Goal: Transaction & Acquisition: Purchase product/service

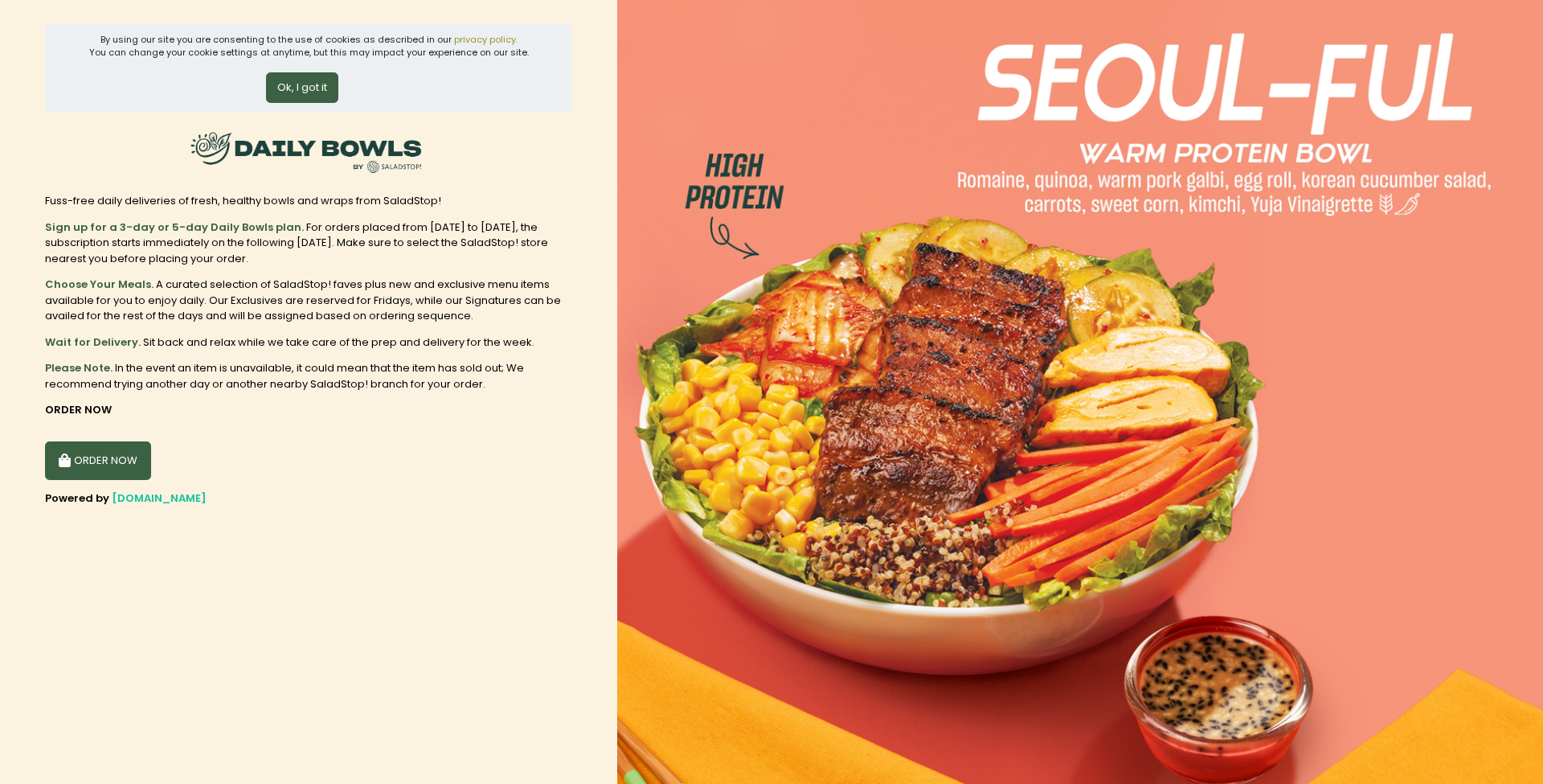
click at [118, 457] on button "ORDER NOW" at bounding box center [98, 460] width 106 height 39
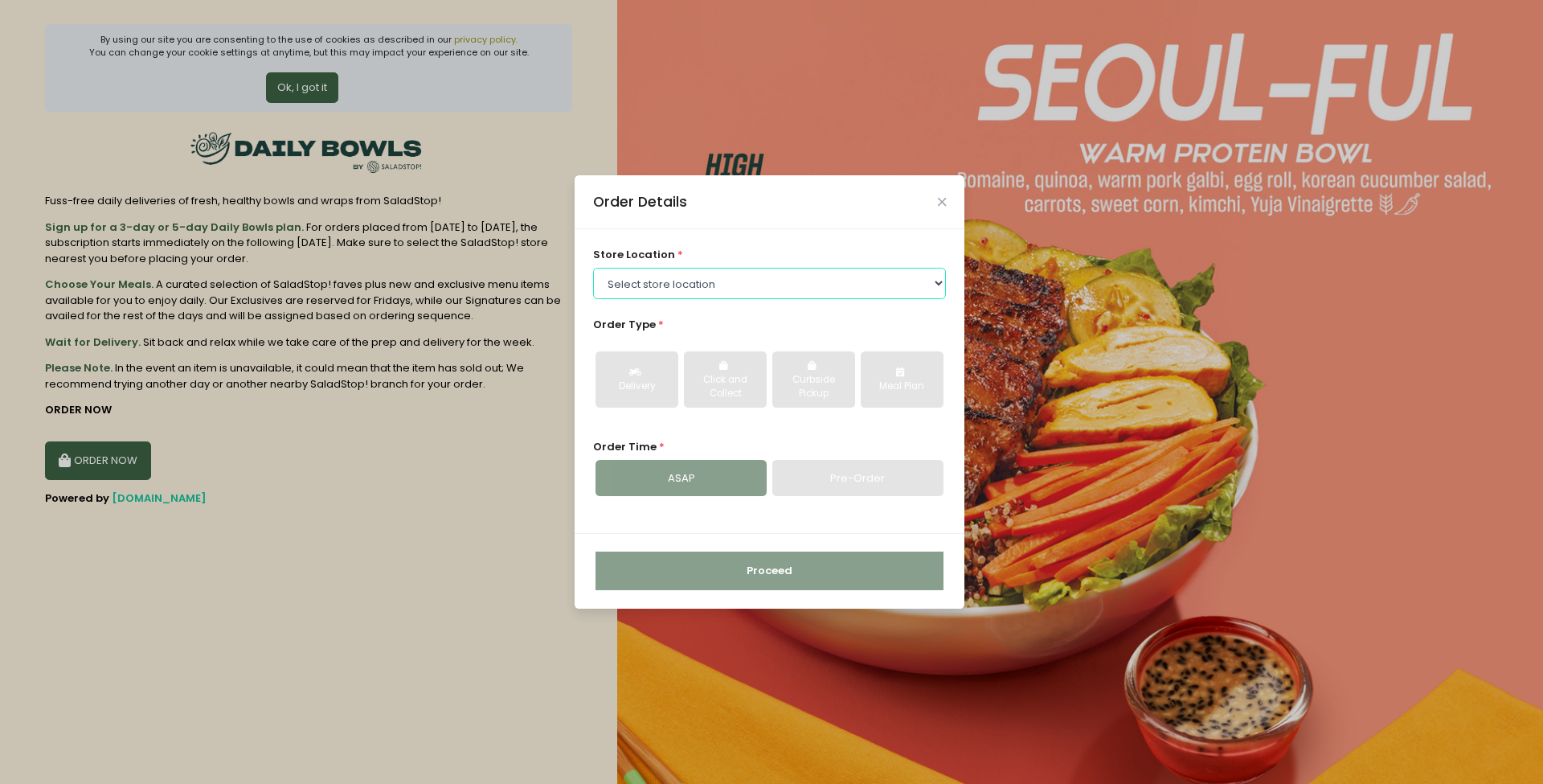
click at [905, 283] on select "Select store location [GEOGRAPHIC_DATA] [PERSON_NAME][GEOGRAPHIC_DATA] [GEOGRAP…" at bounding box center [770, 283] width 354 height 30
select select "6216e1c5a1873057bf702894"
click at [593, 268] on select "Select store location [GEOGRAPHIC_DATA] [PERSON_NAME][GEOGRAPHIC_DATA] [GEOGRAP…" at bounding box center [770, 283] width 354 height 30
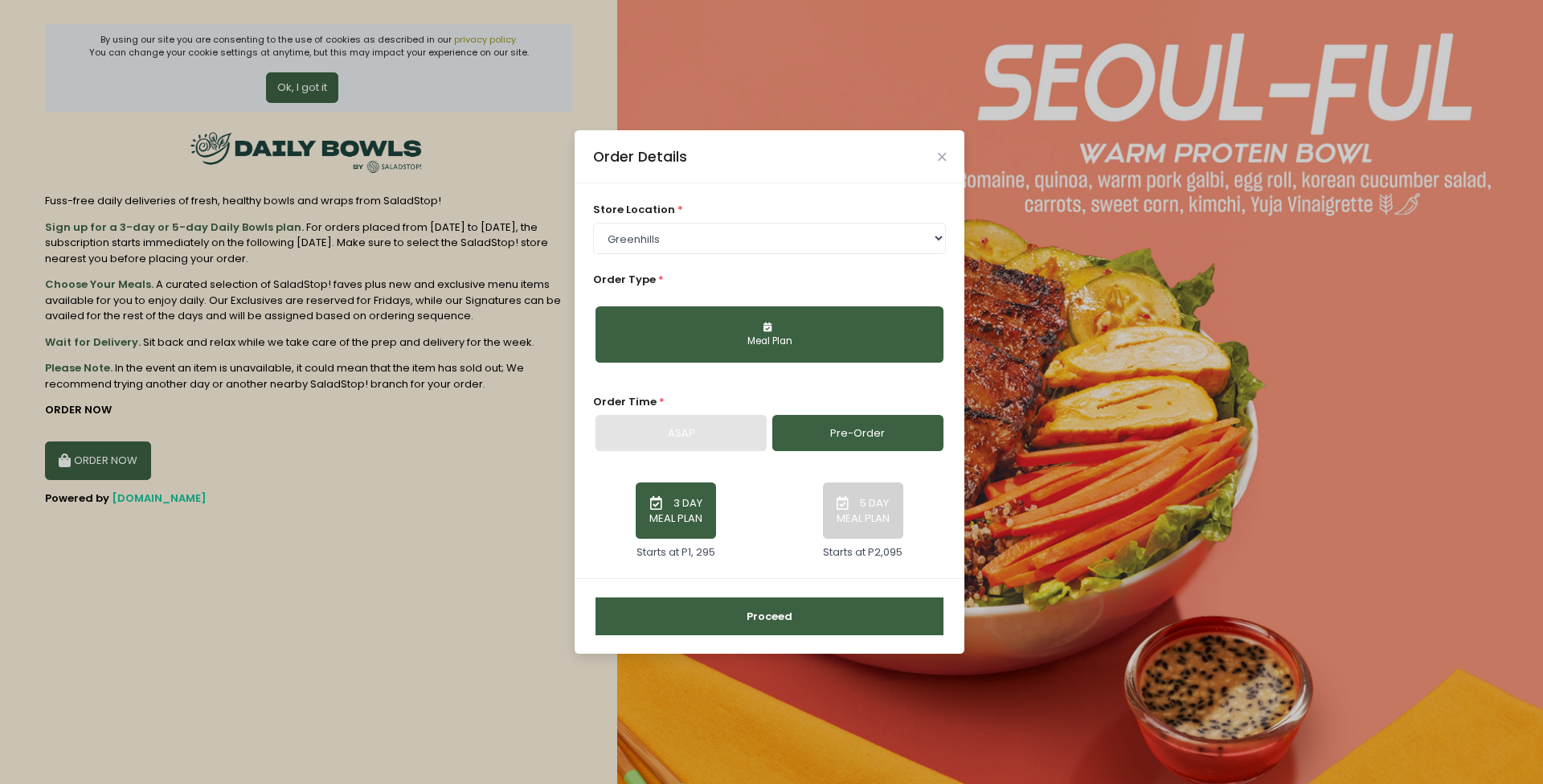
click at [795, 337] on div "Meal Plan" at bounding box center [769, 341] width 325 height 14
click at [797, 329] on button "Meal Plan" at bounding box center [770, 335] width 348 height 56
click at [696, 306] on button "Meal Plan" at bounding box center [770, 335] width 348 height 56
click at [708, 284] on div "Order Type * Meal Plan" at bounding box center [770, 323] width 354 height 103
click at [619, 274] on span "Order Type" at bounding box center [624, 279] width 63 height 15
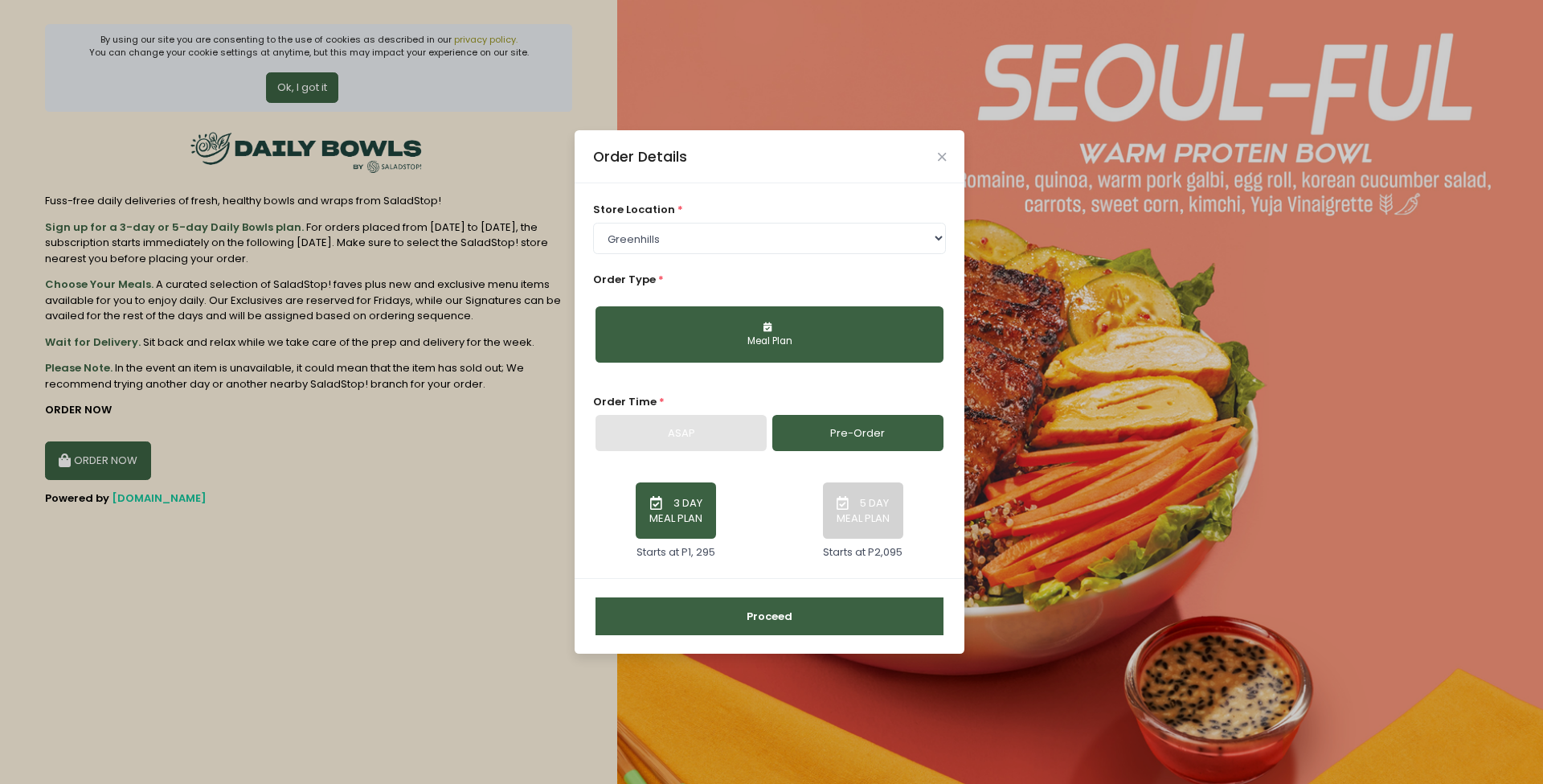
click at [677, 274] on div "Order Type * Meal Plan" at bounding box center [770, 323] width 354 height 103
click at [743, 293] on div "Meal Plan" at bounding box center [770, 334] width 354 height 83
click at [746, 352] on button "Meal Plan" at bounding box center [770, 335] width 348 height 56
click at [747, 352] on button "Meal Plan" at bounding box center [770, 335] width 348 height 56
click at [865, 433] on link "Pre-Order" at bounding box center [858, 432] width 171 height 37
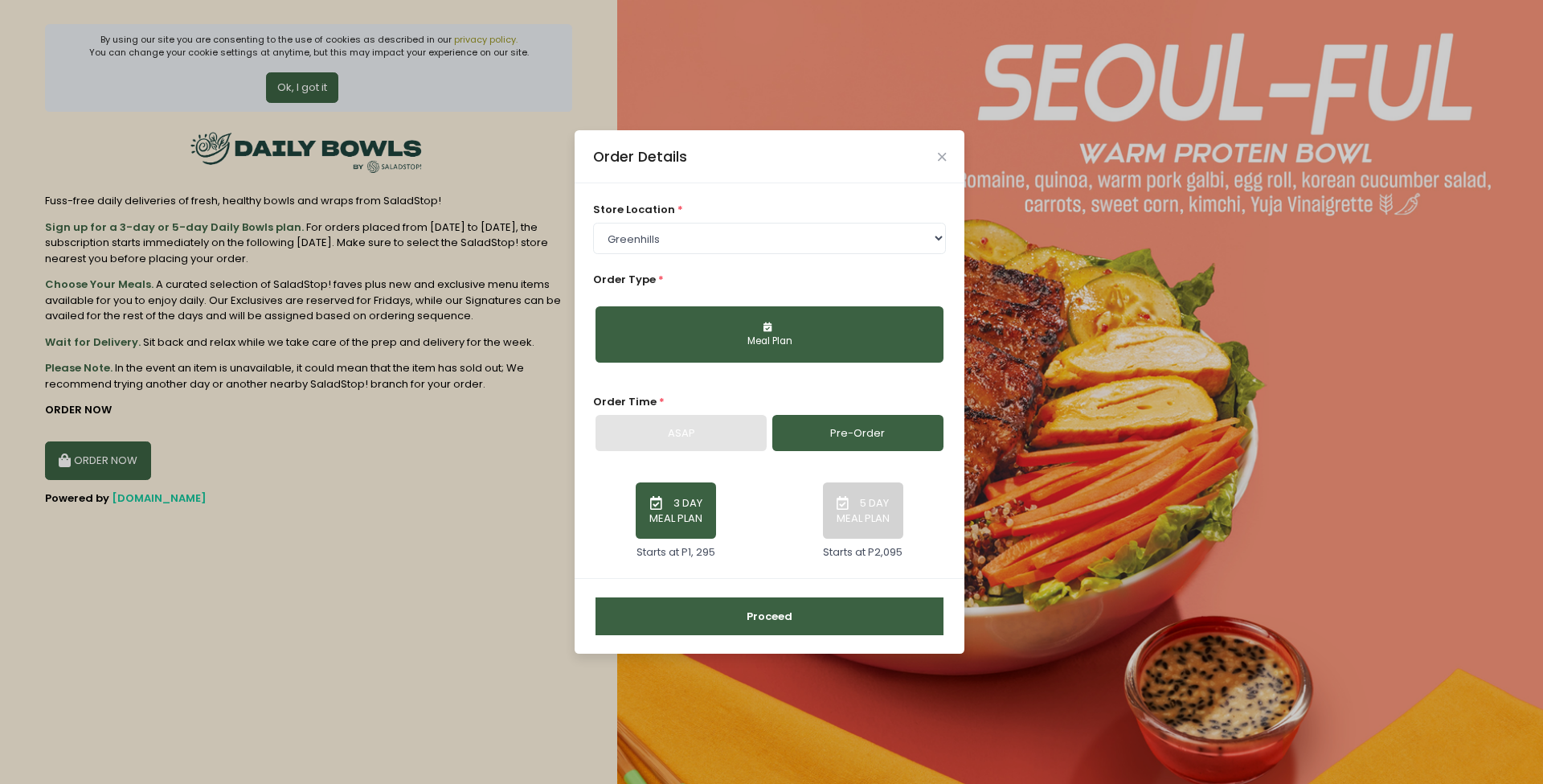
drag, startPoint x: 762, startPoint y: 617, endPoint x: 633, endPoint y: 517, distance: 163.2
click at [633, 517] on form "store location * Select store location [GEOGRAPHIC_DATA] [PERSON_NAME][GEOGRAPH…" at bounding box center [769, 417] width 390 height 469
click at [811, 320] on button "Meal Plan" at bounding box center [770, 335] width 348 height 56
click at [767, 317] on button "Meal Plan" at bounding box center [770, 335] width 348 height 56
click at [662, 342] on div "Meal Plan" at bounding box center [769, 341] width 325 height 14
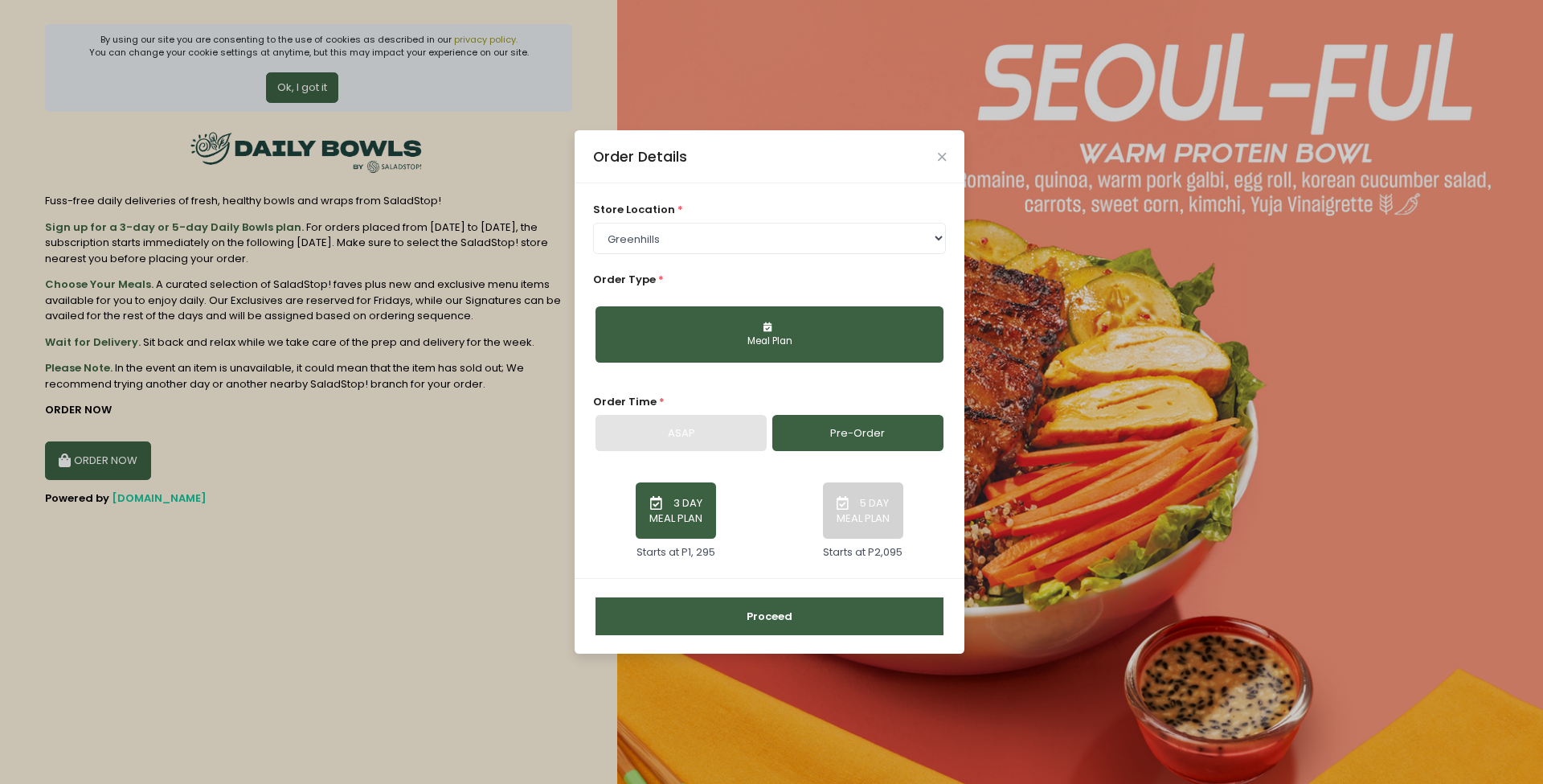
click at [662, 342] on div "Meal Plan" at bounding box center [769, 341] width 325 height 14
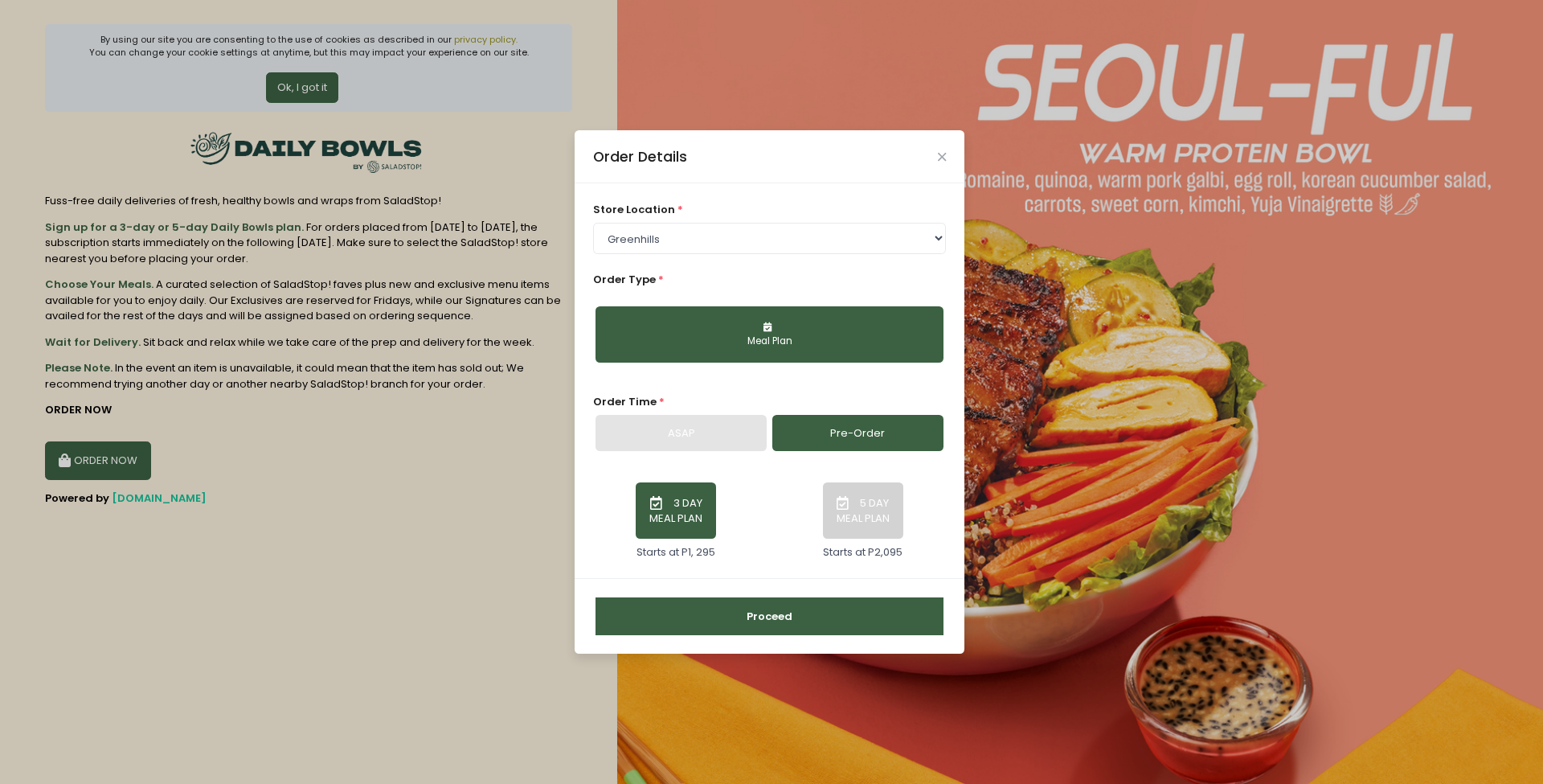
click at [662, 342] on div "Meal Plan" at bounding box center [769, 341] width 325 height 14
click at [946, 159] on button "Close" at bounding box center [942, 156] width 8 height 8
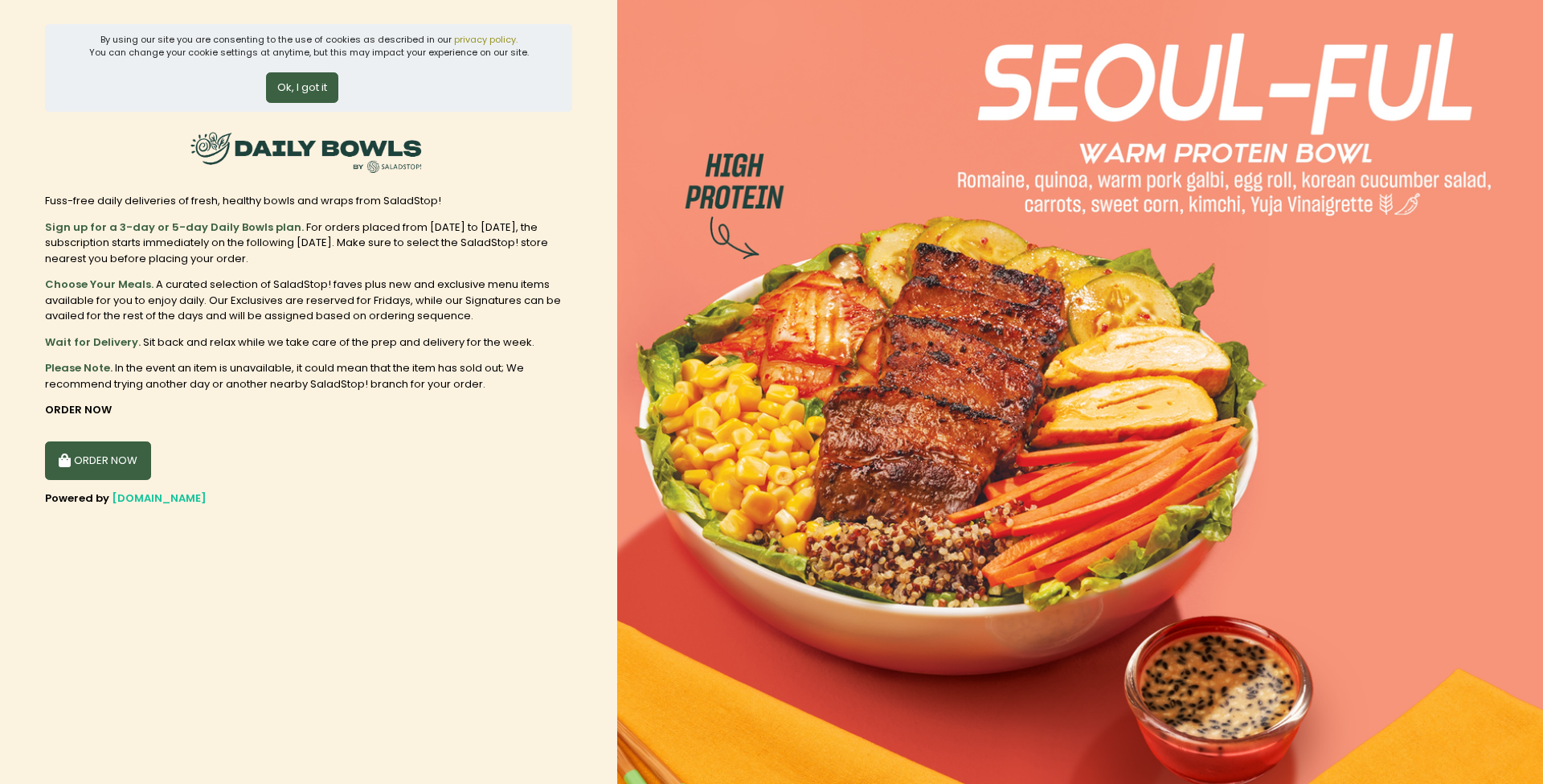
click at [306, 88] on button "Ok, I got it" at bounding box center [302, 87] width 72 height 30
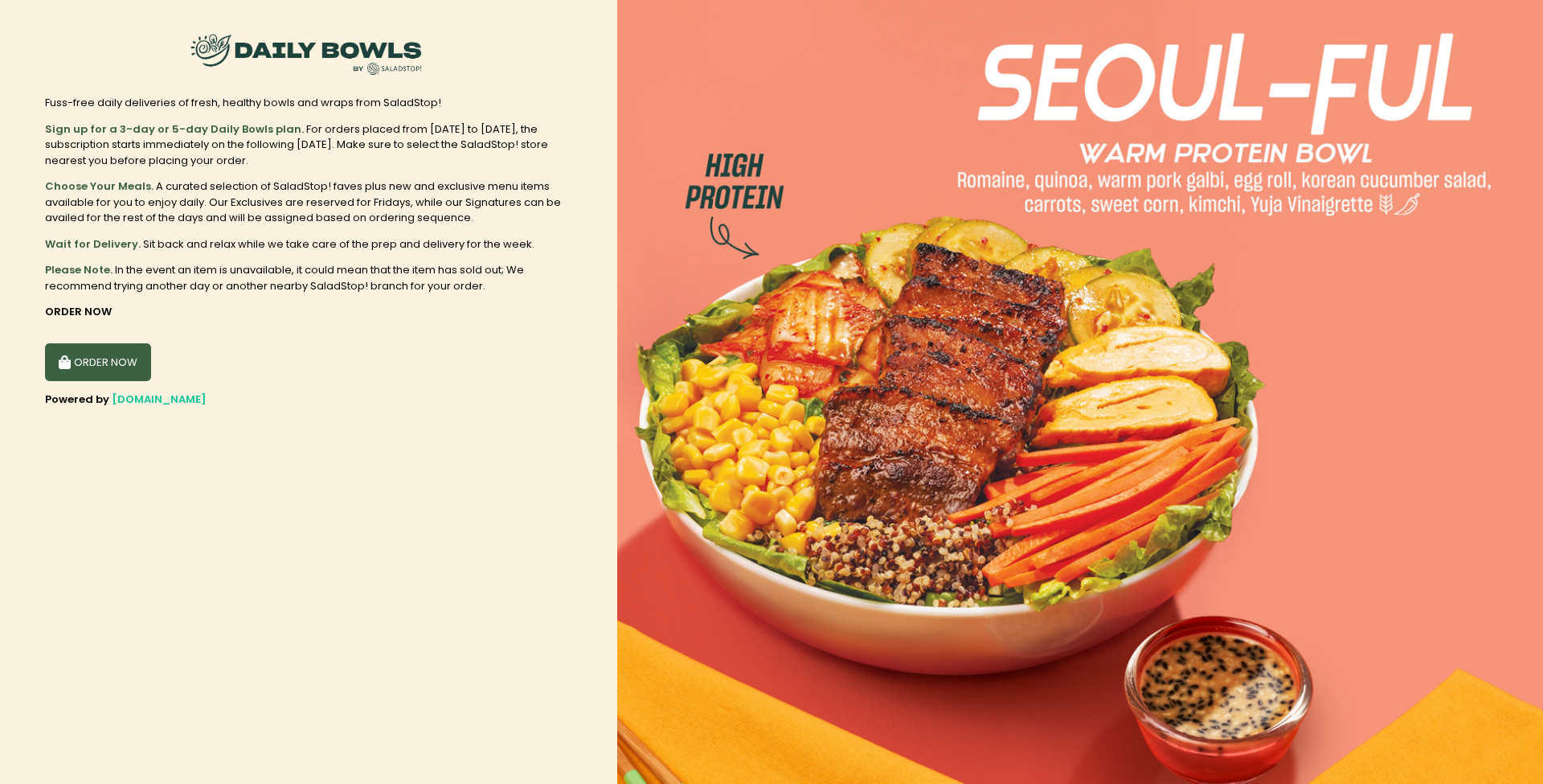
click at [97, 346] on button "ORDER NOW" at bounding box center [98, 362] width 106 height 39
select select "6216e1c5a1873057bf702894"
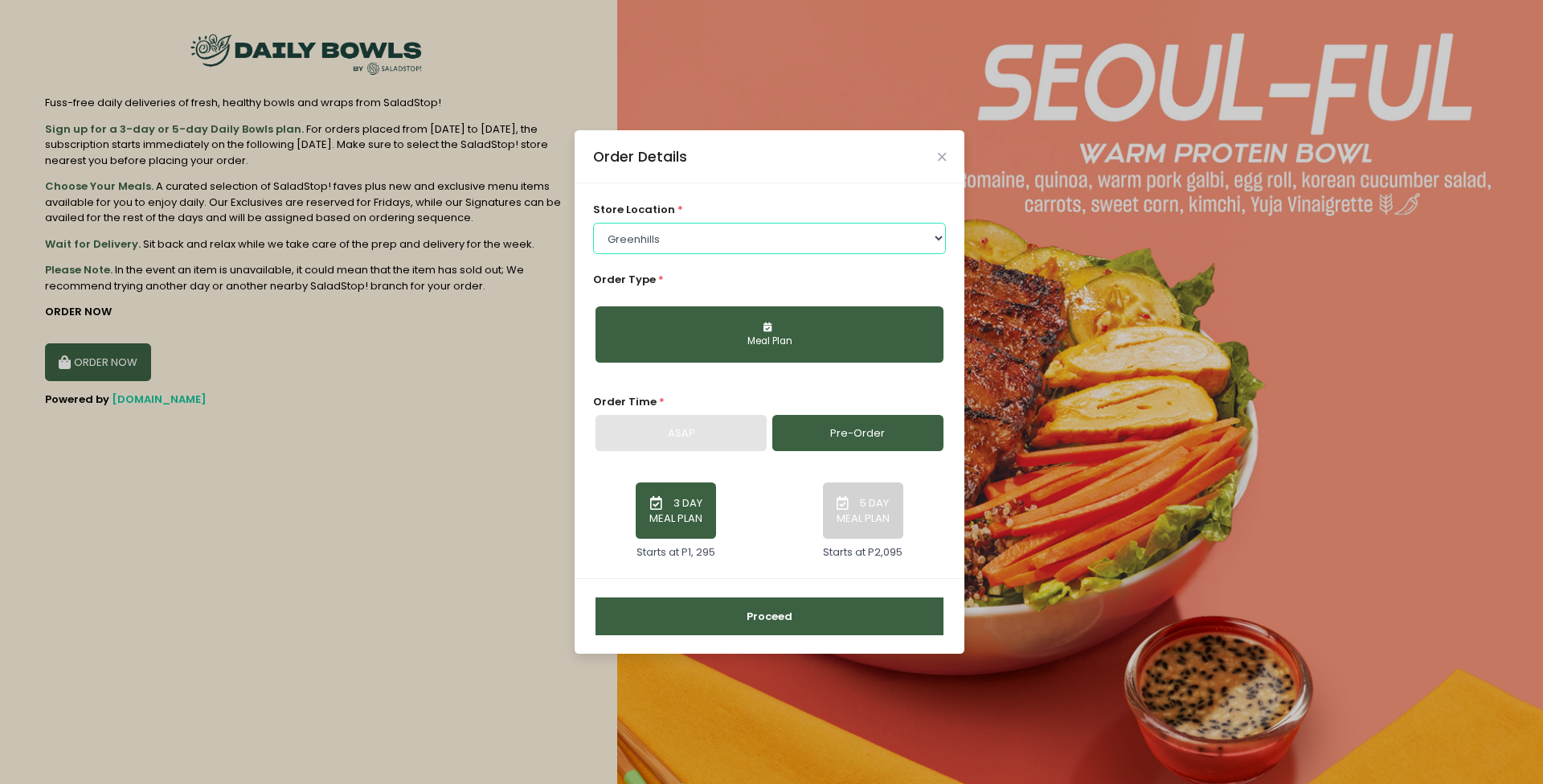
click at [944, 241] on select "Select store location [GEOGRAPHIC_DATA] [PERSON_NAME][GEOGRAPHIC_DATA] [GEOGRAP…" at bounding box center [770, 238] width 354 height 30
click at [593, 223] on select "Select store location [GEOGRAPHIC_DATA] [PERSON_NAME][GEOGRAPHIC_DATA] [GEOGRAP…" at bounding box center [770, 238] width 354 height 30
click at [887, 430] on link "Pre-Order" at bounding box center [858, 432] width 171 height 37
click at [701, 434] on div "ASAP" at bounding box center [682, 432] width 171 height 37
click at [697, 500] on button "3 DAY MEAL PLAN" at bounding box center [675, 510] width 80 height 56
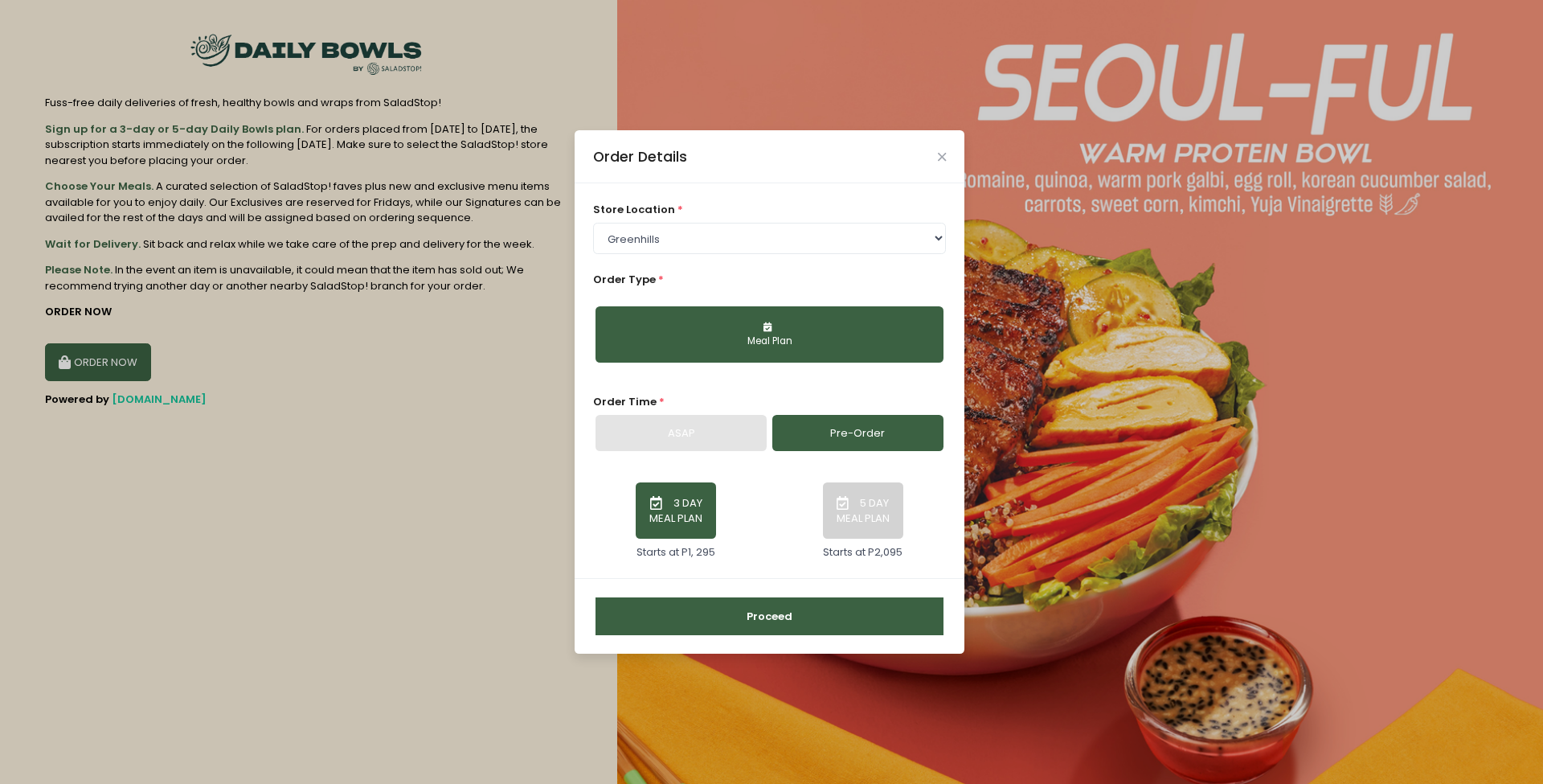
click at [681, 501] on button "3 DAY MEAL PLAN" at bounding box center [675, 510] width 80 height 56
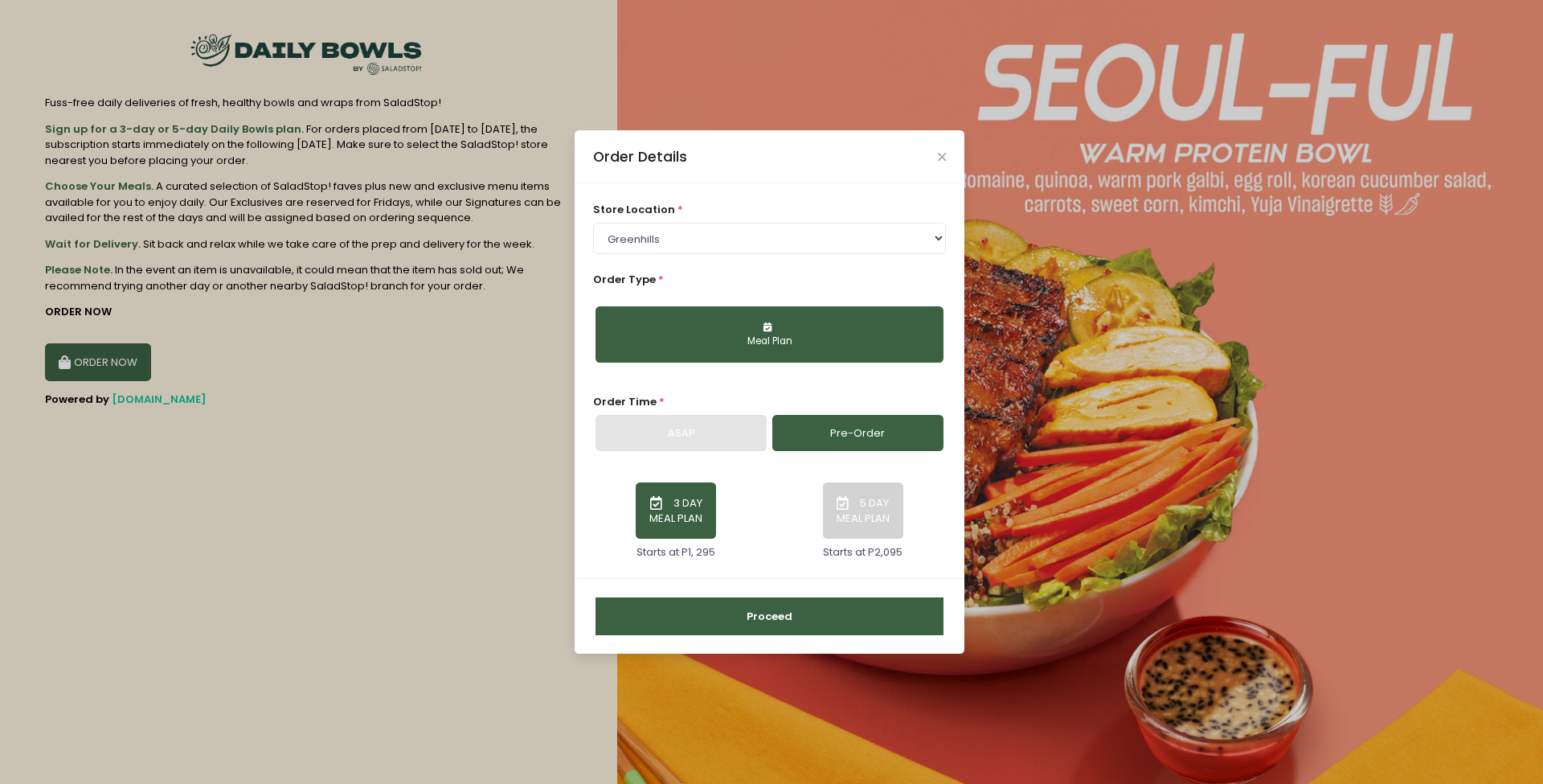
click at [681, 501] on button "3 DAY MEAL PLAN" at bounding box center [675, 510] width 80 height 56
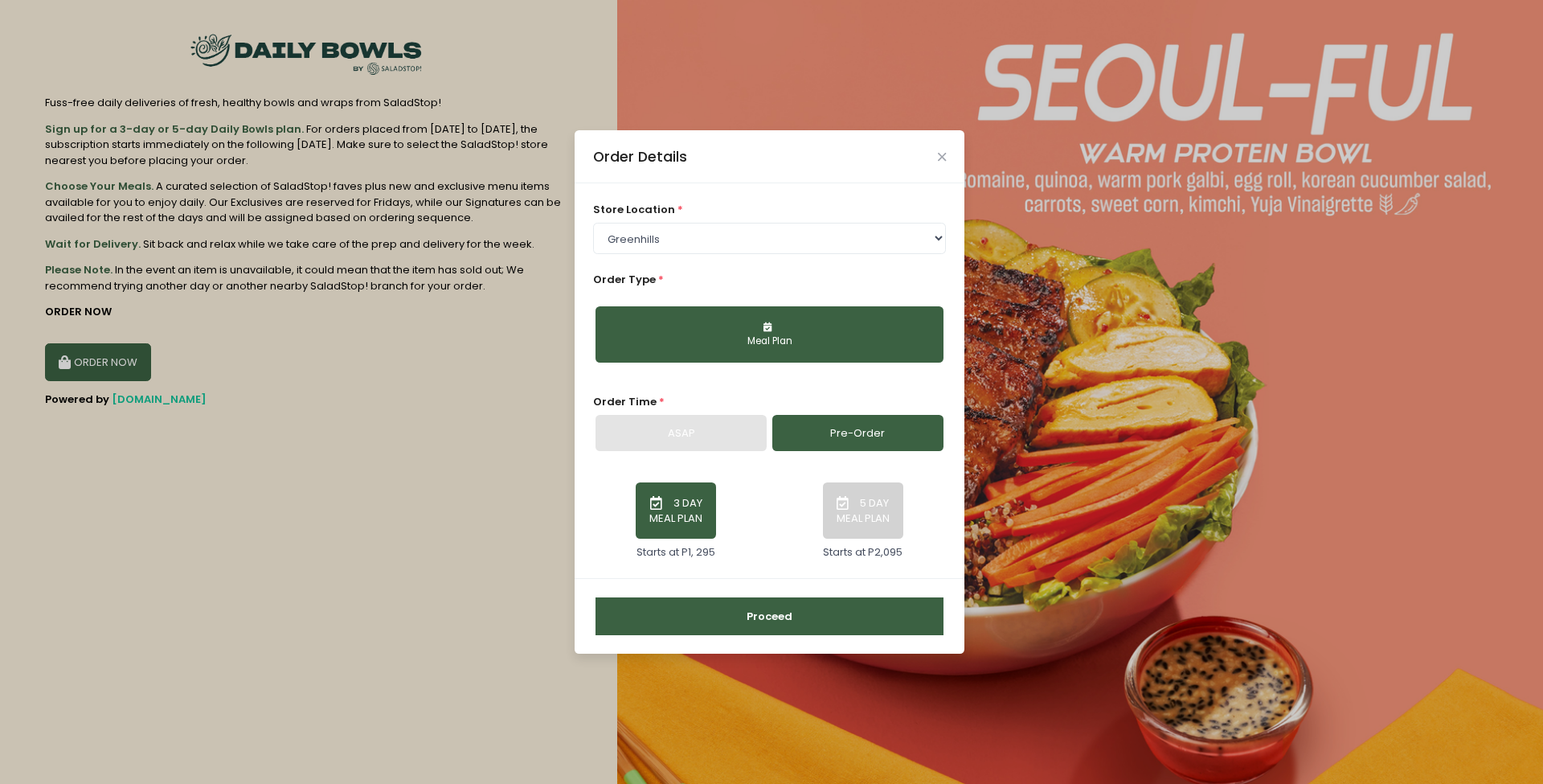
click at [681, 501] on button "3 DAY MEAL PLAN" at bounding box center [675, 510] width 80 height 56
click at [682, 498] on button "3 DAY MEAL PLAN" at bounding box center [675, 510] width 80 height 56
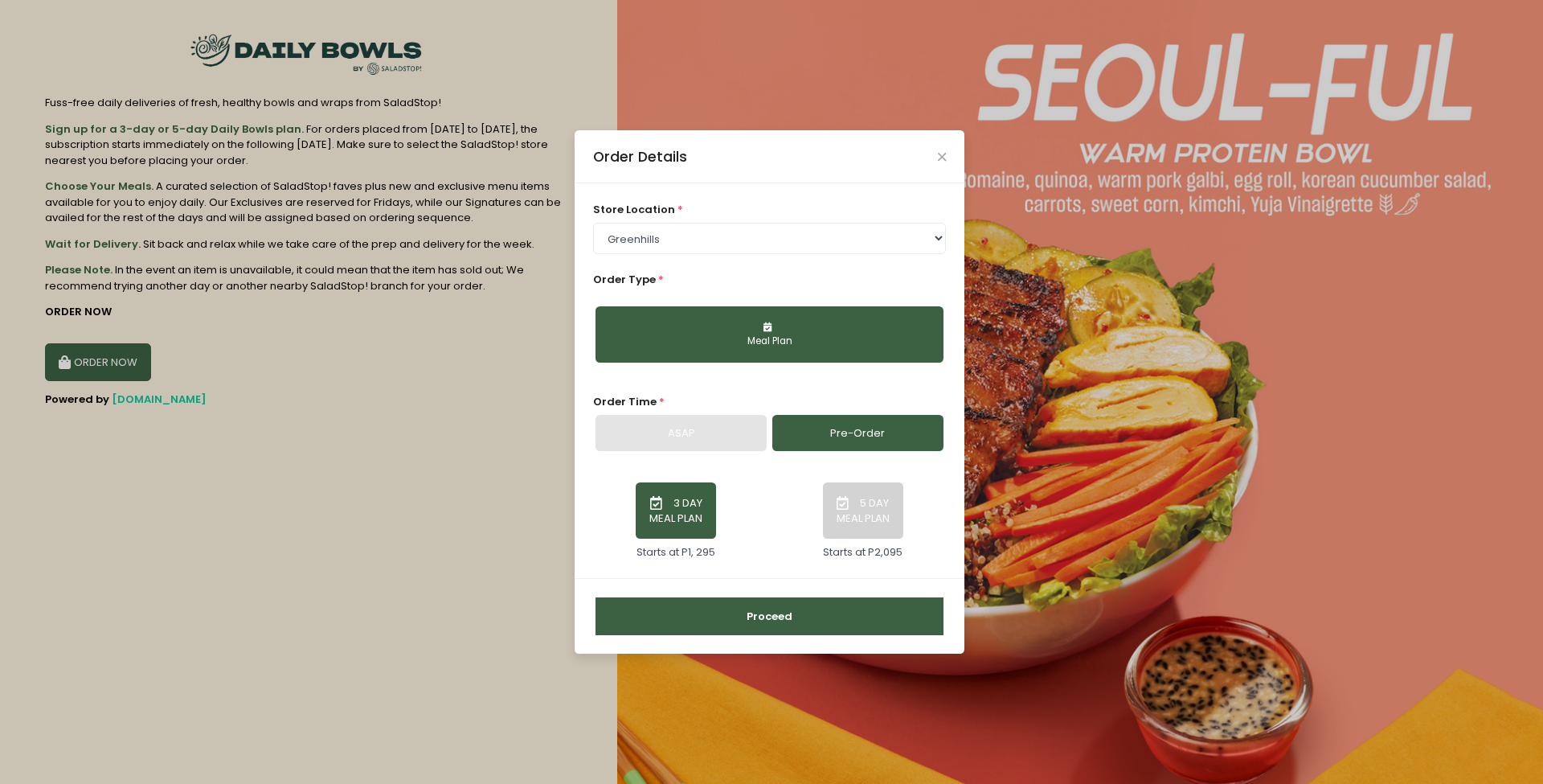
click at [682, 498] on button "3 DAY MEAL PLAN" at bounding box center [675, 510] width 80 height 56
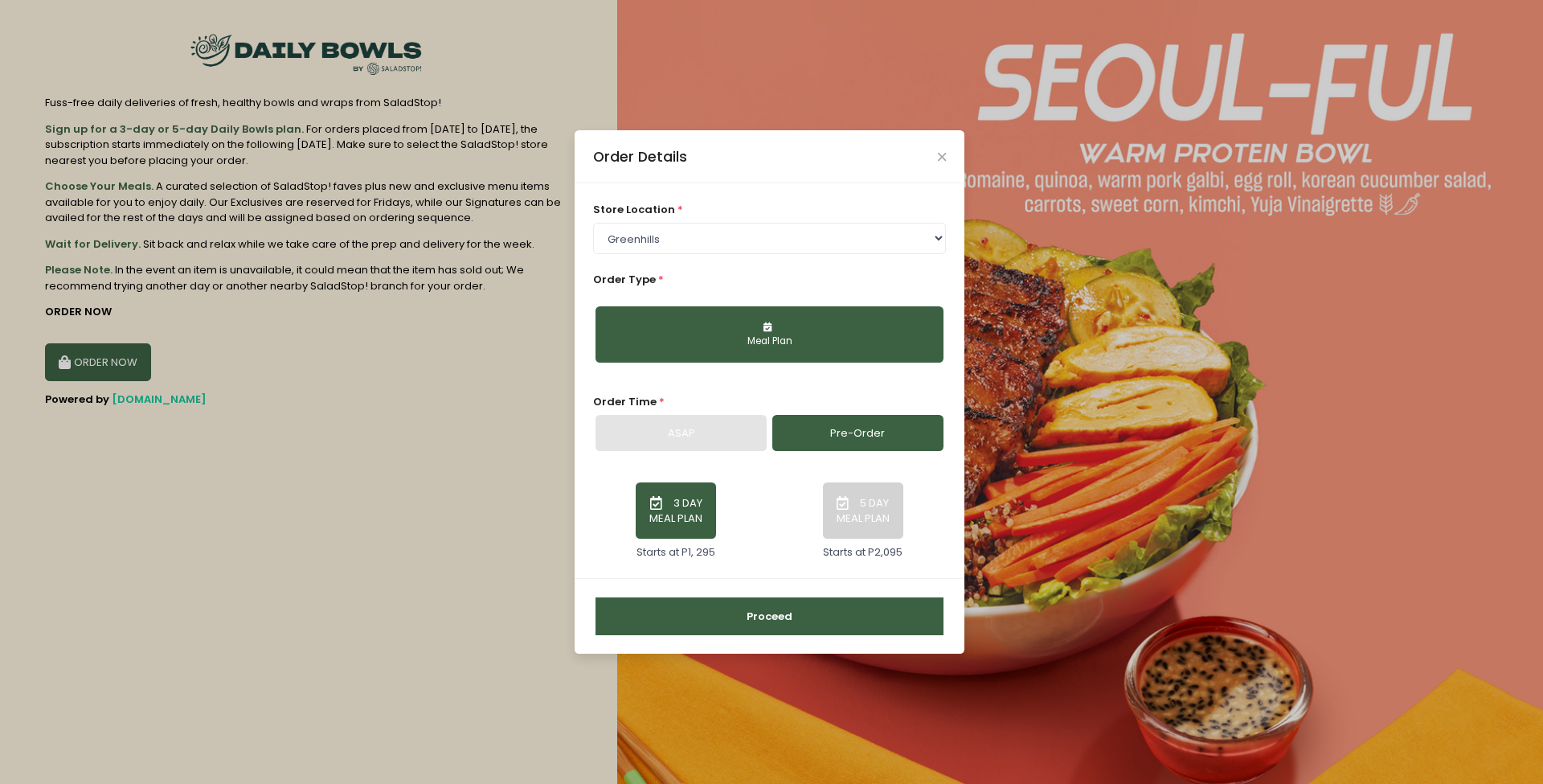
click at [682, 498] on button "3 DAY MEAL PLAN" at bounding box center [675, 510] width 80 height 56
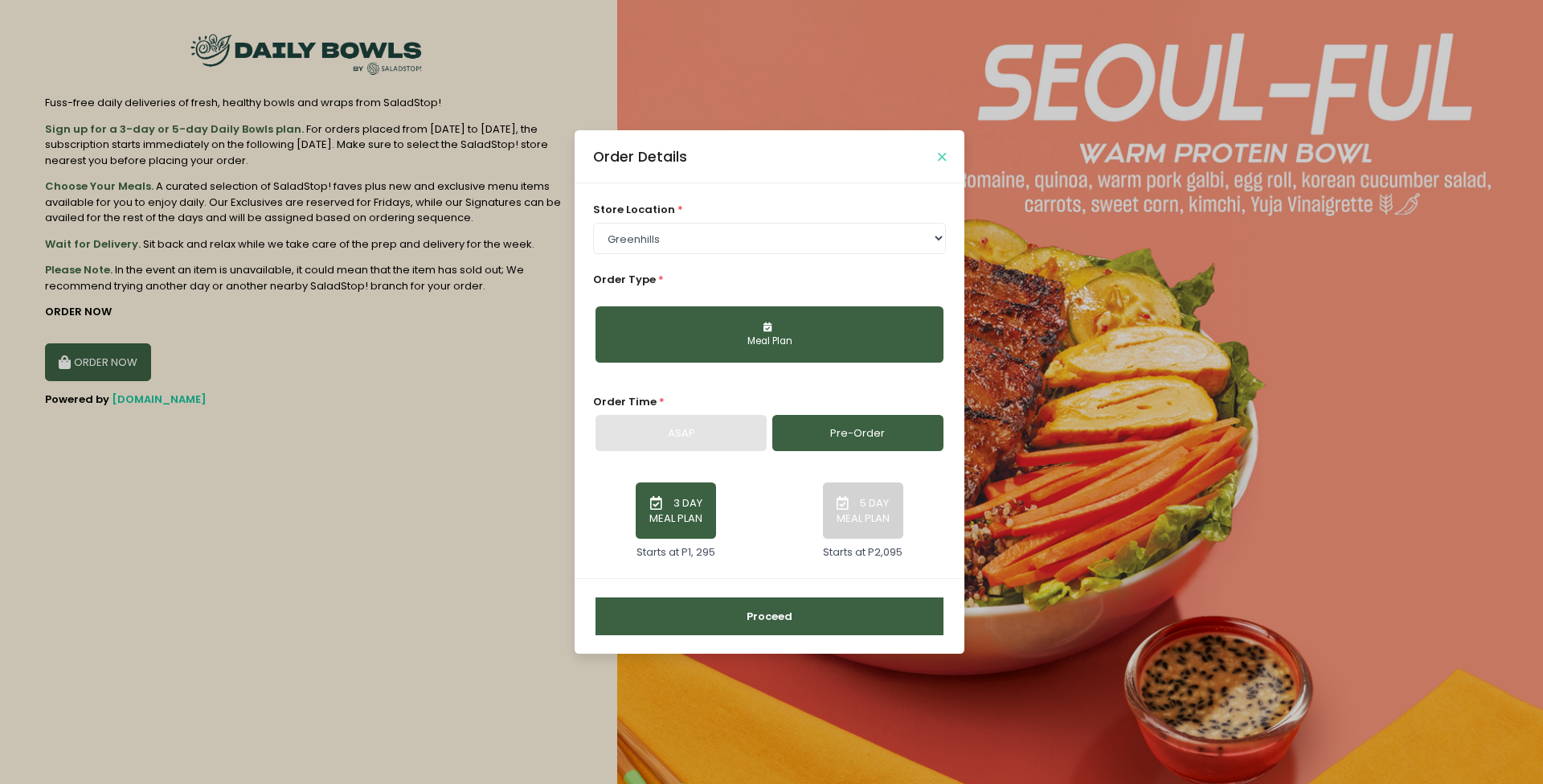
click at [939, 157] on icon "Close" at bounding box center [942, 157] width 8 height 12
